Goal: Find specific page/section

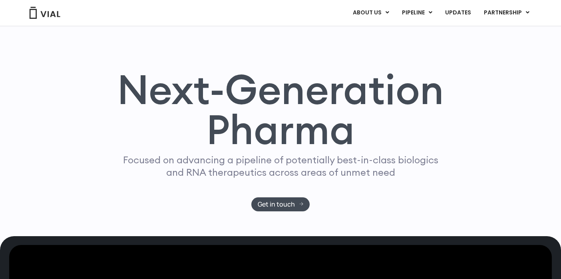
scroll to position [14, 0]
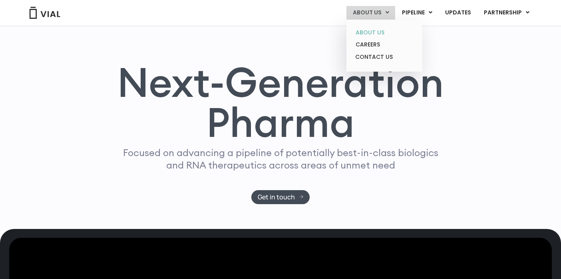
click at [380, 35] on link "ABOUT US" at bounding box center [384, 32] width 70 height 12
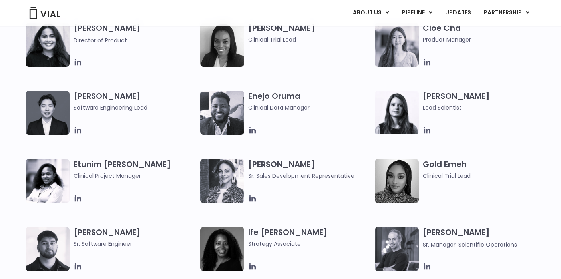
scroll to position [716, 0]
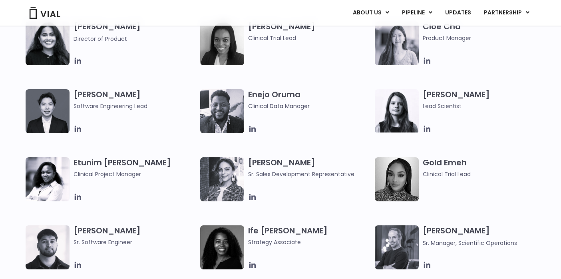
click at [492, 162] on h3 "Gold Emeh Clinical Trial Lead" at bounding box center [484, 167] width 123 height 21
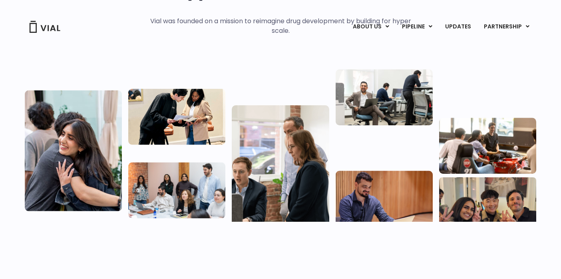
scroll to position [0, 0]
